Goal: Task Accomplishment & Management: Complete application form

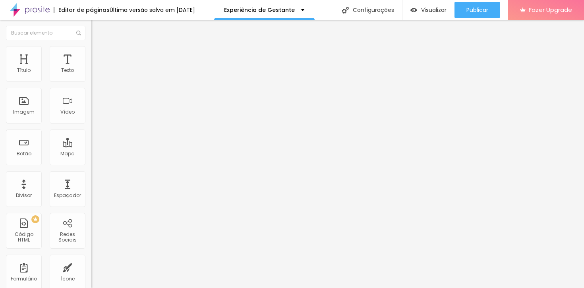
click at [91, 80] on img at bounding box center [93, 82] width 5 height 5
click at [91, 80] on span at bounding box center [93, 83] width 5 height 7
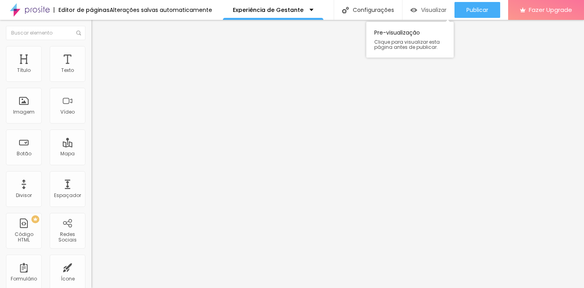
click at [436, 8] on span "Visualizar" at bounding box center [433, 10] width 25 height 6
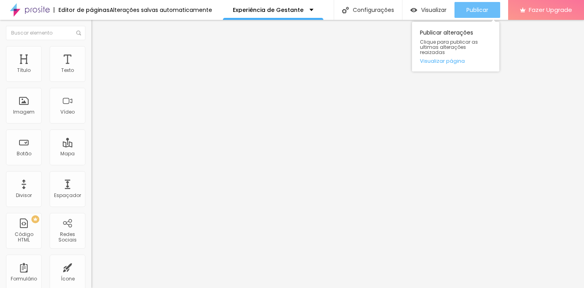
click at [477, 8] on span "Publicar" at bounding box center [477, 10] width 22 height 6
click at [478, 8] on span "Publicar" at bounding box center [477, 10] width 22 height 6
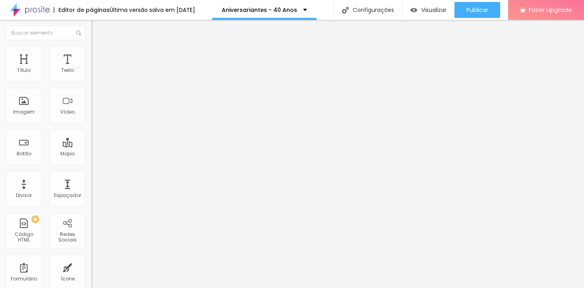
click at [91, 77] on div "Formulário Form" at bounding box center [136, 74] width 91 height 24
click at [91, 80] on span at bounding box center [93, 83] width 5 height 7
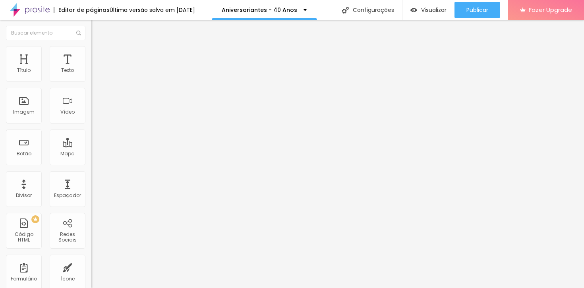
type input "Dia 29/08 - próximo Sexta - 16h"
type input "Dia 30/08 - próximo Sábado - 8h30"
type input "Dia 30/08 - próximo Sábado - 10h30"
type input "Dia 30/08 - próximo Sábado - 13h"
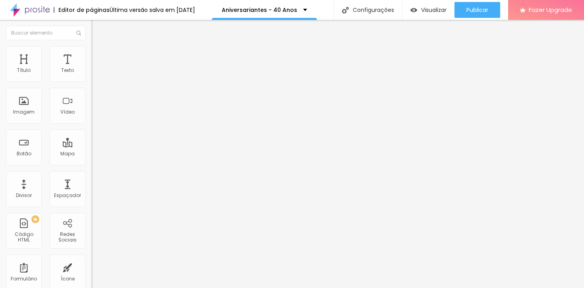
type input "Dia 30/08 - próximo Sábado - 14h30"
type input "Dia 30/08 - próximo Sábado - 16h"
type input "Dia 31/08 - próximo Domingo - 8h30"
type input "Dia 31/08 - próximo Domingo - 10h30"
type input "Dia 31/08 - próximo Domingo - 13h"
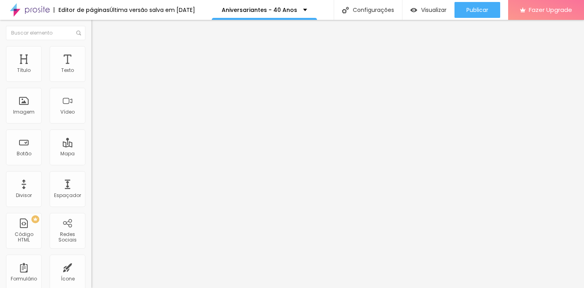
type input "Dia 30/08 - próximo Sábado - 8h30"
type input "Dia 30/08 - próximo Sábado - 10h30"
type input "Dia 30/08 - próximo Sábado - 13h"
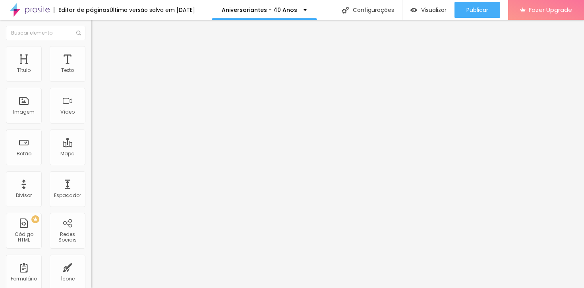
type input "Dia 30/08 - próximo Sábado - 14h30"
type input "Dia 30/08 - próximo Sábado - 16h"
type input "Dia 31/08 - próximo Domingo - 8h30"
type input "Dia 31/08 - próximo Domingo - 10h30"
type input "Dia 31/08 - próximo Domingo - 13h"
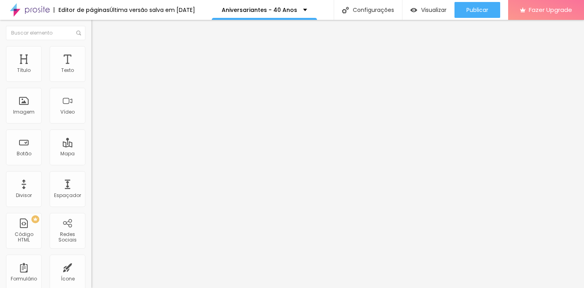
type input "Dia 30/08 - próximo Sábado - 10h30"
type input "Dia 30/08 - próximo Sábado - 13h"
type input "Dia 30/08 - próximo Sábado - 14h30"
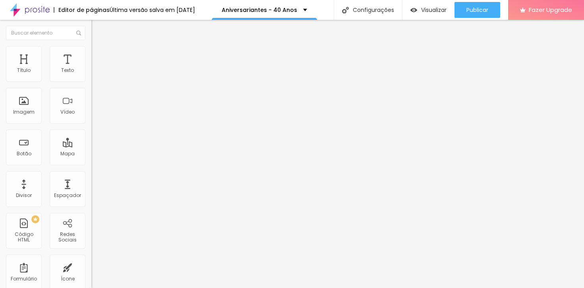
type input "Dia 30/08 - próximo Sábado - 16h"
type input "Dia 31/08 - próximo Domingo - 8h30"
type input "Dia 31/08 - próximo Domingo - 10h30"
type input "Dia 31/08 - próximo Domingo - 13h"
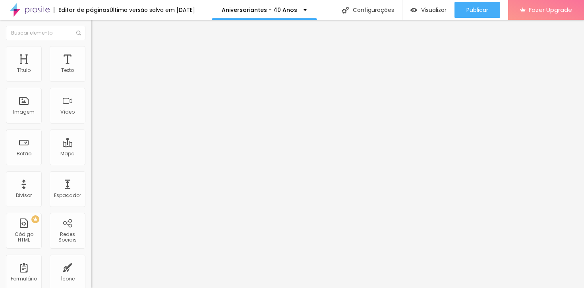
type input "Dia 30/08 - próximo Sábado - 13h"
type input "Dia 30/08 - próximo Sábado - 14h30"
type input "Dia 30/08 - próximo Sábado - 16h"
type input "Dia 31/08 - próximo Domingo - 8h30"
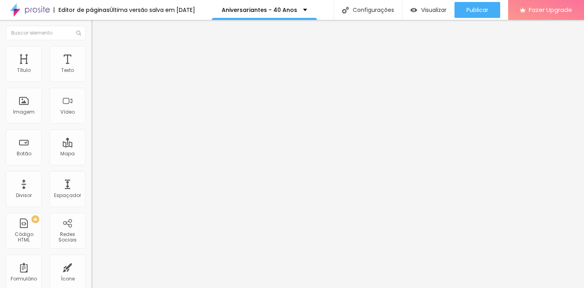
type input "Dia 31/08 - próximo Domingo - 10h30"
type input "Dia 31/08 - próximo Domingo - 13h"
type input "Dia 30/08 - próximo Sábado - 14h30"
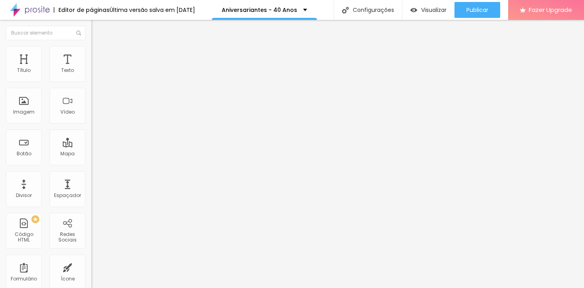
type input "Dia 30/08 - próximo Sábado - 16h"
type input "Dia 31/08 - próximo Domingo - 8h30"
type input "Dia 31/08 - próximo Domingo - 10h30"
type input "Dia 31/08 - próximo Domingo - 13h"
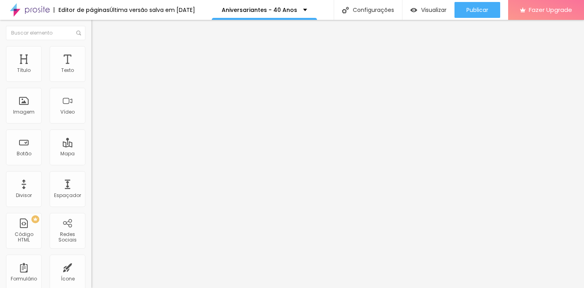
type input "Dia 30/08 - próximo Sábado - 16h"
type input "Dia 31/08 - próximo Domingo - 8h30"
type input "Dia 31/08 - próximo Domingo - 10h30"
type input "Dia 31/08 - próximo Domingo - 13h"
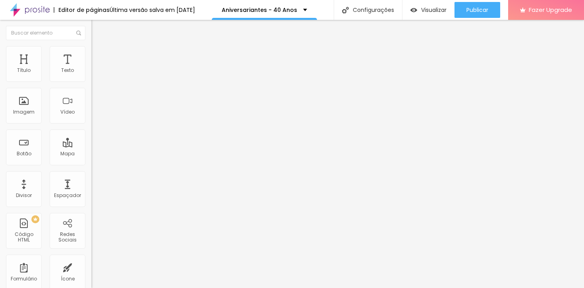
type input "Dia 31/08 - próximo Domingo - 8h30"
type input "Dia 31/08 - próximo Domingo - 10h30"
type input "Dia 31/08 - próximo Domingo - 13h"
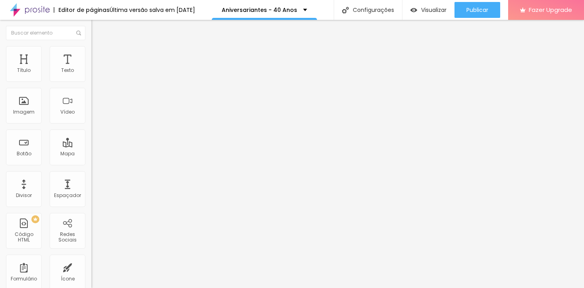
type input "Dia 31/08 - próximo Domingo - 10h30"
type input "Dia 31/08 - próximo Domingo - 13h"
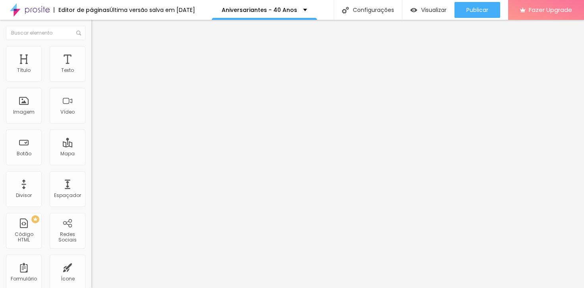
type input "Farei em Setembro"
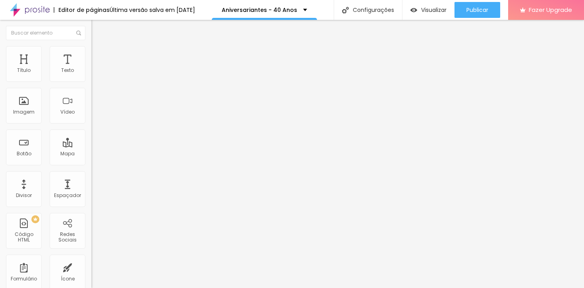
type input "Início de Outubro"
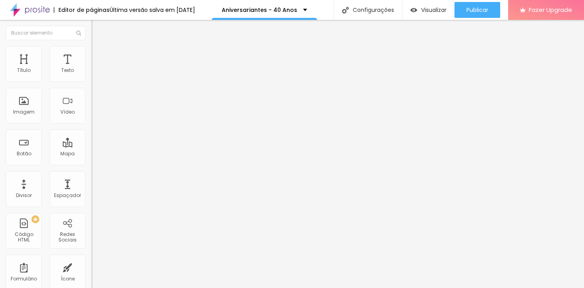
type input "Datas disponíveis para fazer a experiência fotográfica de aniversariante:"
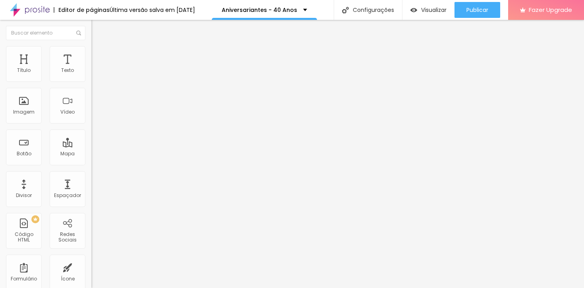
type input "Data do Seu Aniversário"
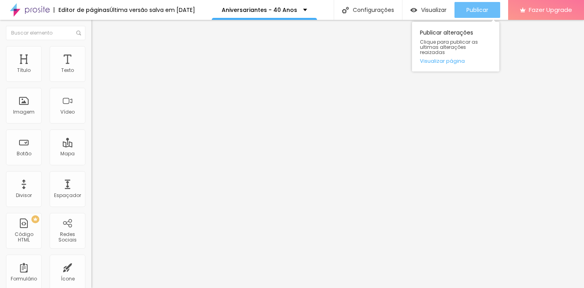
click at [481, 9] on span "Publicar" at bounding box center [477, 10] width 22 height 6
click at [475, 17] on div "Publicar" at bounding box center [477, 10] width 22 height 16
click at [475, 13] on span "Publicar" at bounding box center [477, 10] width 22 height 6
click at [463, 8] on button "Publicar" at bounding box center [477, 10] width 46 height 16
click at [464, 6] on button "Publicar" at bounding box center [477, 10] width 46 height 16
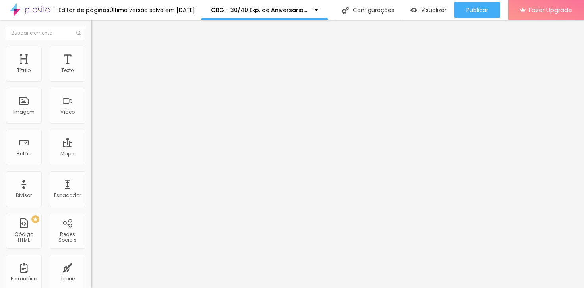
click at [91, 160] on div "Instagram" at bounding box center [136, 162] width 91 height 5
click at [91, 270] on input "[URL][DOMAIN_NAME]" at bounding box center [138, 274] width 95 height 8
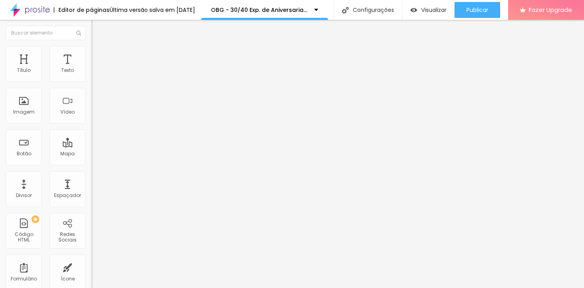
scroll to position [0, 50]
